Goal: Task Accomplishment & Management: Complete application form

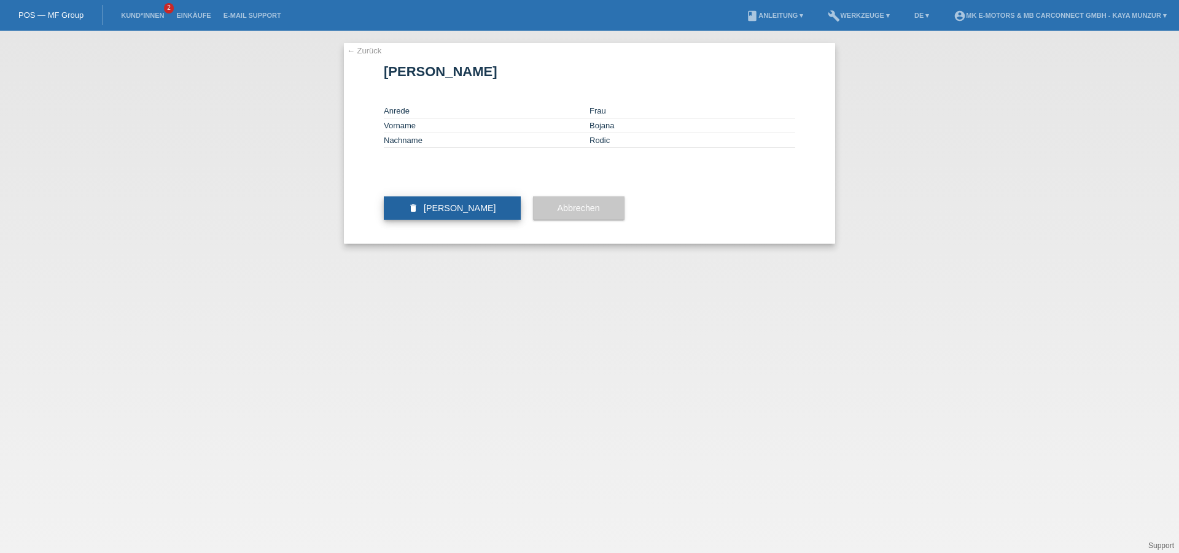
click at [471, 213] on span "Kundin löschen" at bounding box center [460, 208] width 72 height 10
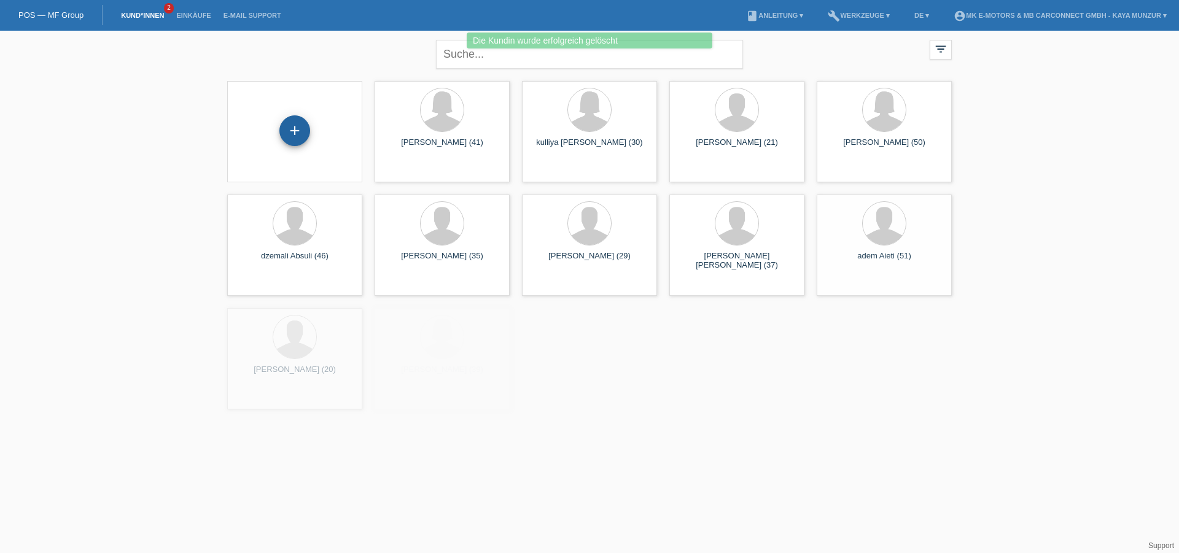
click at [305, 131] on div "+" at bounding box center [294, 130] width 29 height 21
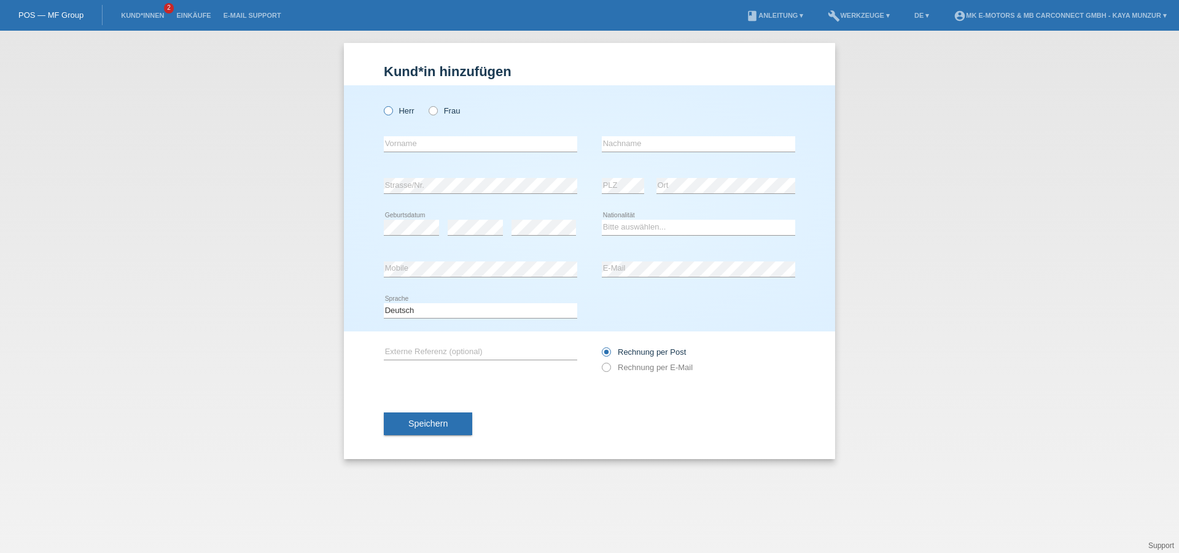
click at [395, 111] on label "Herr" at bounding box center [399, 110] width 31 height 9
click at [392, 111] on input "Herr" at bounding box center [388, 110] width 8 height 8
radio input "true"
click at [407, 141] on input "text" at bounding box center [480, 143] width 193 height 15
paste input "[PERSON_NAME]"
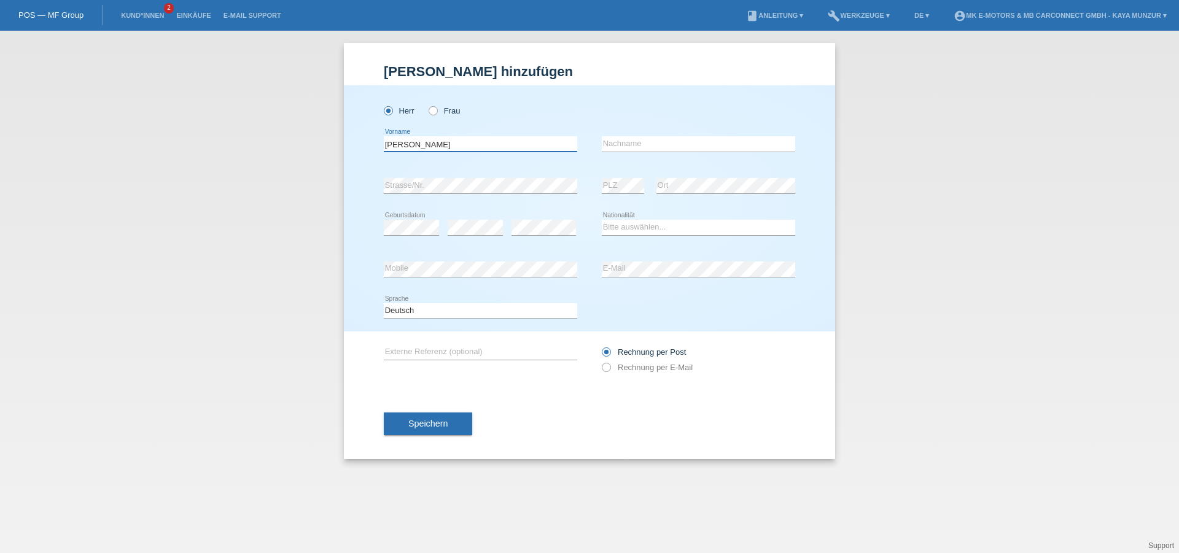
drag, startPoint x: 442, startPoint y: 142, endPoint x: 419, endPoint y: 142, distance: 23.3
click at [413, 142] on input "[PERSON_NAME]" at bounding box center [480, 143] width 193 height 15
drag, startPoint x: 411, startPoint y: 142, endPoint x: 436, endPoint y: 142, distance: 25.8
click at [436, 142] on input "[PERSON_NAME]" at bounding box center [480, 143] width 193 height 15
type input "[PERSON_NAME]"
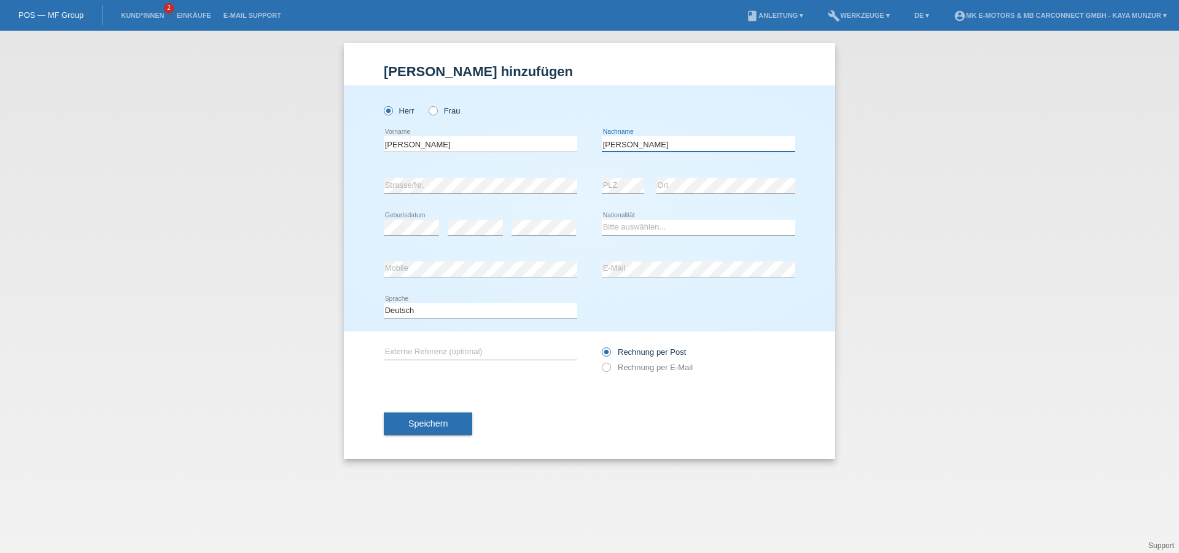
type input "Husic"
click at [645, 232] on select "Bitte auswählen... Schweiz Deutschland Liechtenstein Österreich ------------ Af…" at bounding box center [698, 227] width 193 height 15
click at [645, 224] on select "Bitte auswählen... Schweiz Deutschland Liechtenstein Österreich ------------ Af…" at bounding box center [698, 227] width 193 height 15
select select "CH"
click option "Schweiz" at bounding box center [0, 0] width 0 height 0
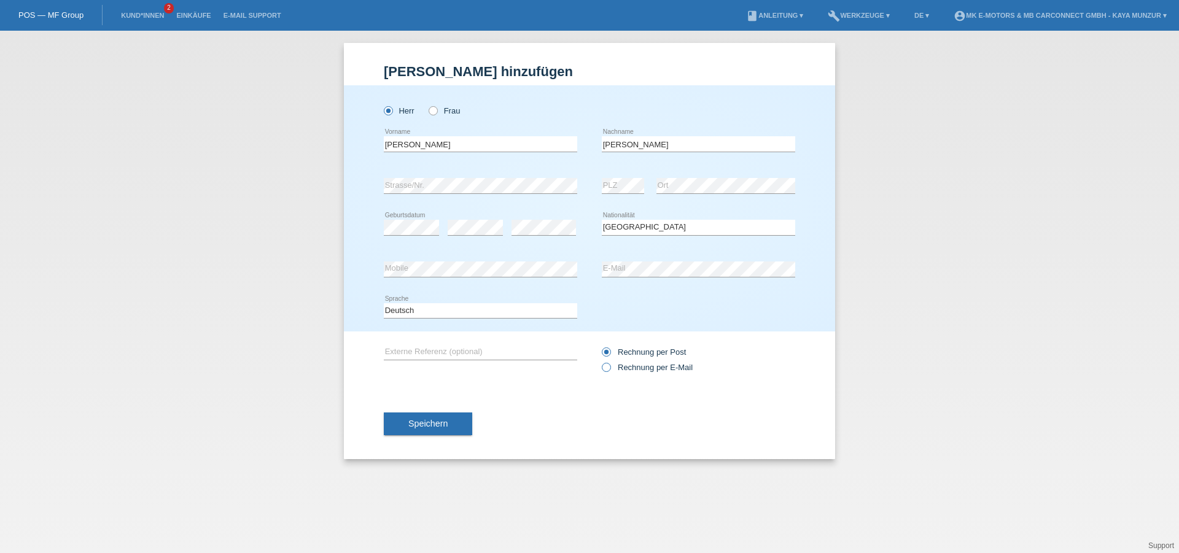
click at [634, 371] on label "Rechnung per E-Mail" at bounding box center [647, 367] width 91 height 9
click at [610, 371] on input "Rechnung per E-Mail" at bounding box center [606, 370] width 8 height 15
radio input "true"
click at [457, 425] on button "Speichern" at bounding box center [428, 423] width 88 height 23
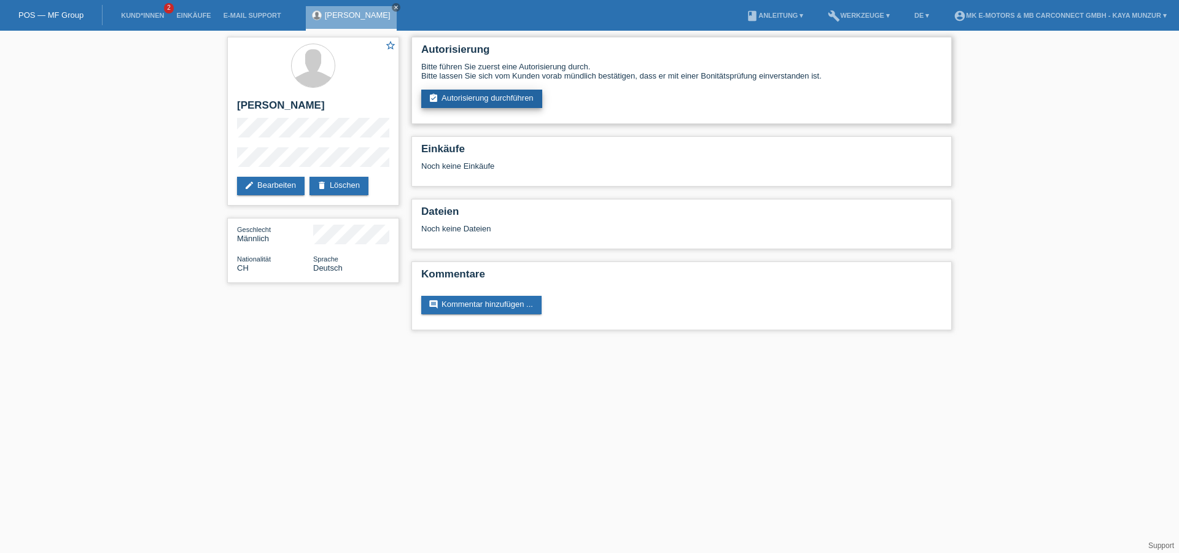
click at [478, 103] on link "assignment_turned_in Autorisierung durchführen" at bounding box center [481, 99] width 121 height 18
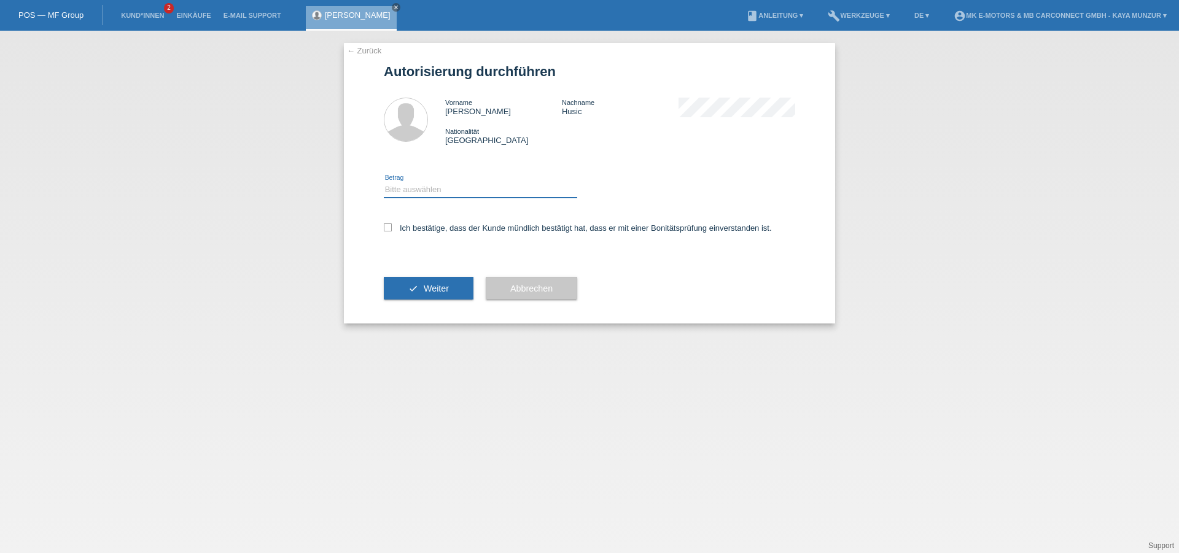
select select "2"
click option "CHF 500.00 - CHF 1'999.00" at bounding box center [0, 0] width 0 height 0
click at [390, 231] on icon at bounding box center [388, 227] width 8 height 8
click at [390, 231] on input "Ich bestätige, dass der Kunde mündlich bestätigt hat, dass er mit einer Bonität…" at bounding box center [388, 227] width 8 height 8
checkbox input "true"
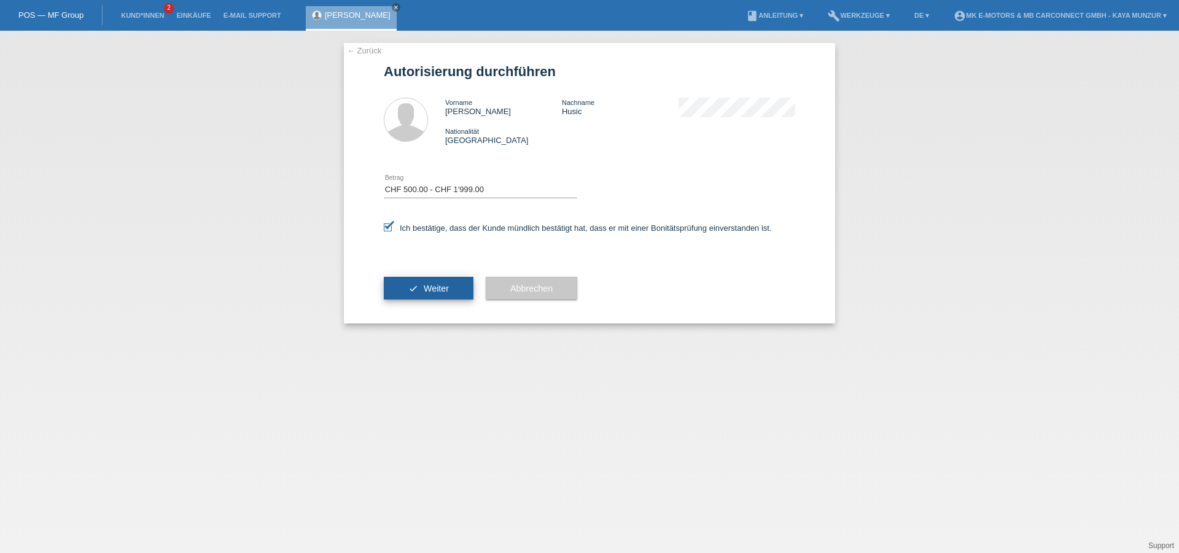
click at [444, 292] on span "Weiter" at bounding box center [436, 289] width 25 height 10
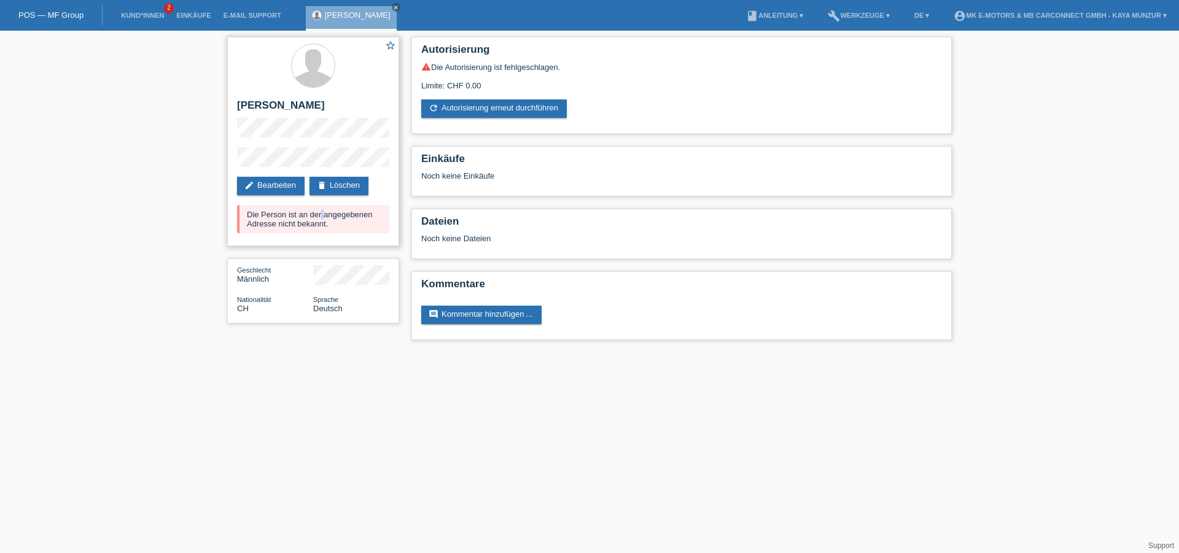
drag, startPoint x: 246, startPoint y: 215, endPoint x: 374, endPoint y: 229, distance: 129.1
click at [374, 229] on div "Die Person ist an der angegebenen Adresse nicht bekannt." at bounding box center [313, 219] width 152 height 28
click at [370, 232] on div "Die Person ist an der angegebenen Adresse nicht bekannt." at bounding box center [313, 219] width 152 height 28
click at [153, 268] on div "star_border [PERSON_NAME] edit Bearbeiten delete Löschen Die Person ist an der …" at bounding box center [589, 192] width 1179 height 322
click at [335, 332] on div "star_border [PERSON_NAME] edit Bearbeiten delete Löschen Die Person ist an der …" at bounding box center [313, 183] width 184 height 305
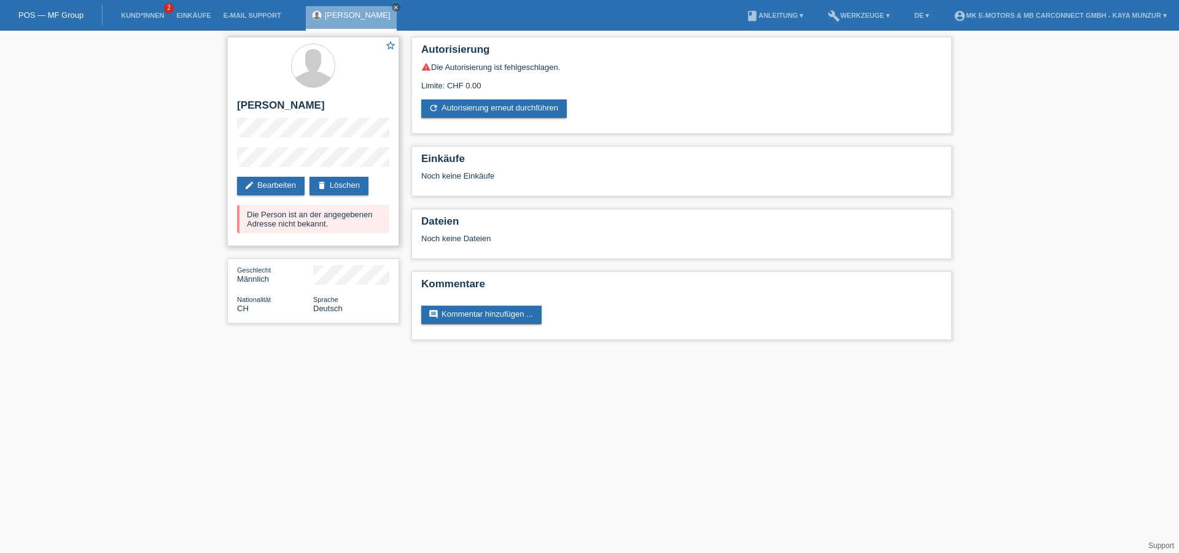
click at [271, 219] on div "Die Person ist an der angegebenen Adresse nicht bekannt." at bounding box center [313, 219] width 152 height 28
click at [328, 225] on div "Die Person ist an der angegebenen Adresse nicht bekannt." at bounding box center [313, 219] width 152 height 28
click at [341, 225] on div "Die Person ist an der angegebenen Adresse nicht bekannt." at bounding box center [313, 219] width 152 height 28
click at [397, 352] on html "POS — MF Group Kund*innen 2 Einkäufe E-Mail Support [PERSON_NAME] close menu" at bounding box center [589, 176] width 1179 height 352
